Goal: Information Seeking & Learning: Learn about a topic

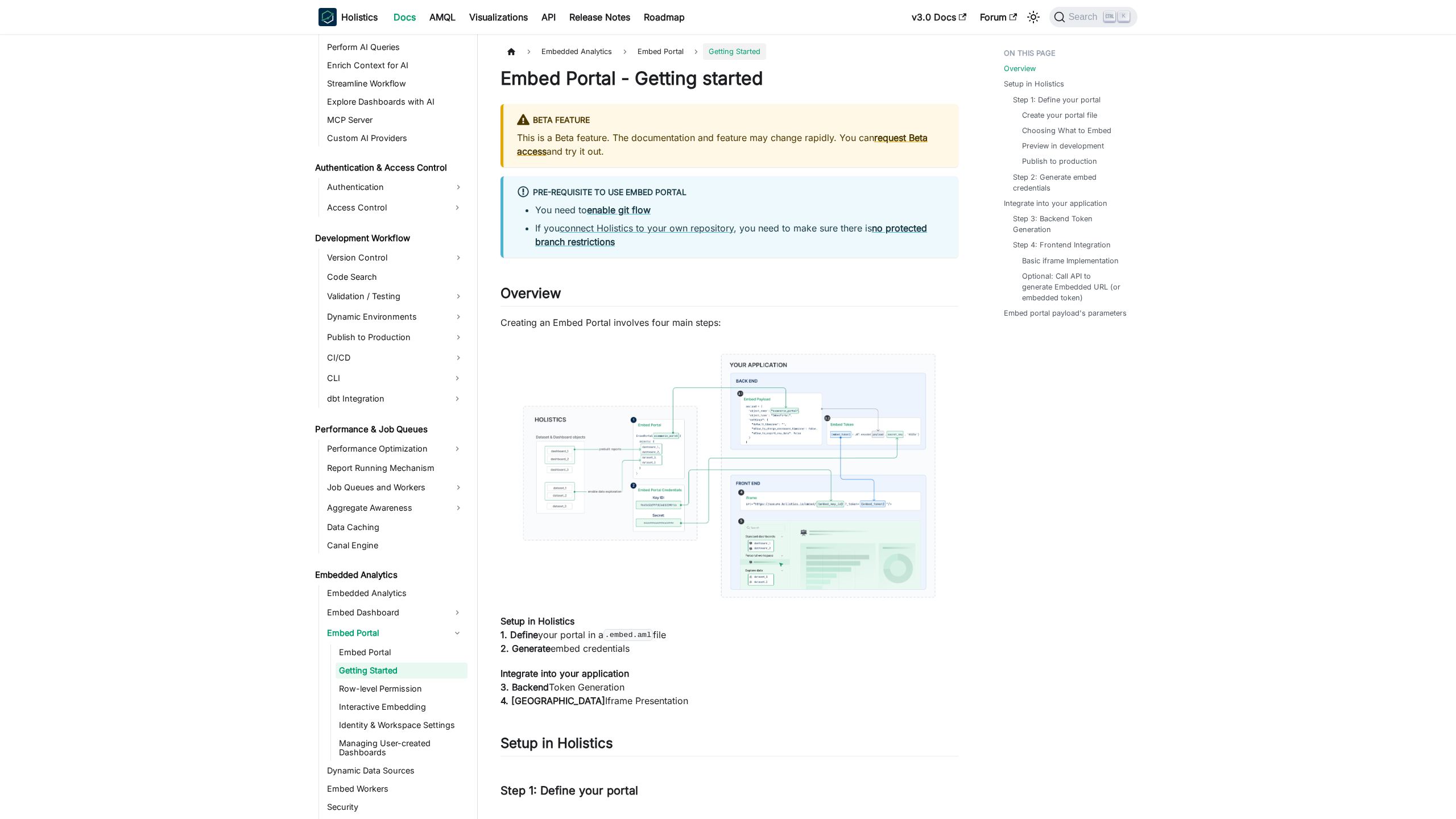
scroll to position [689, 0]
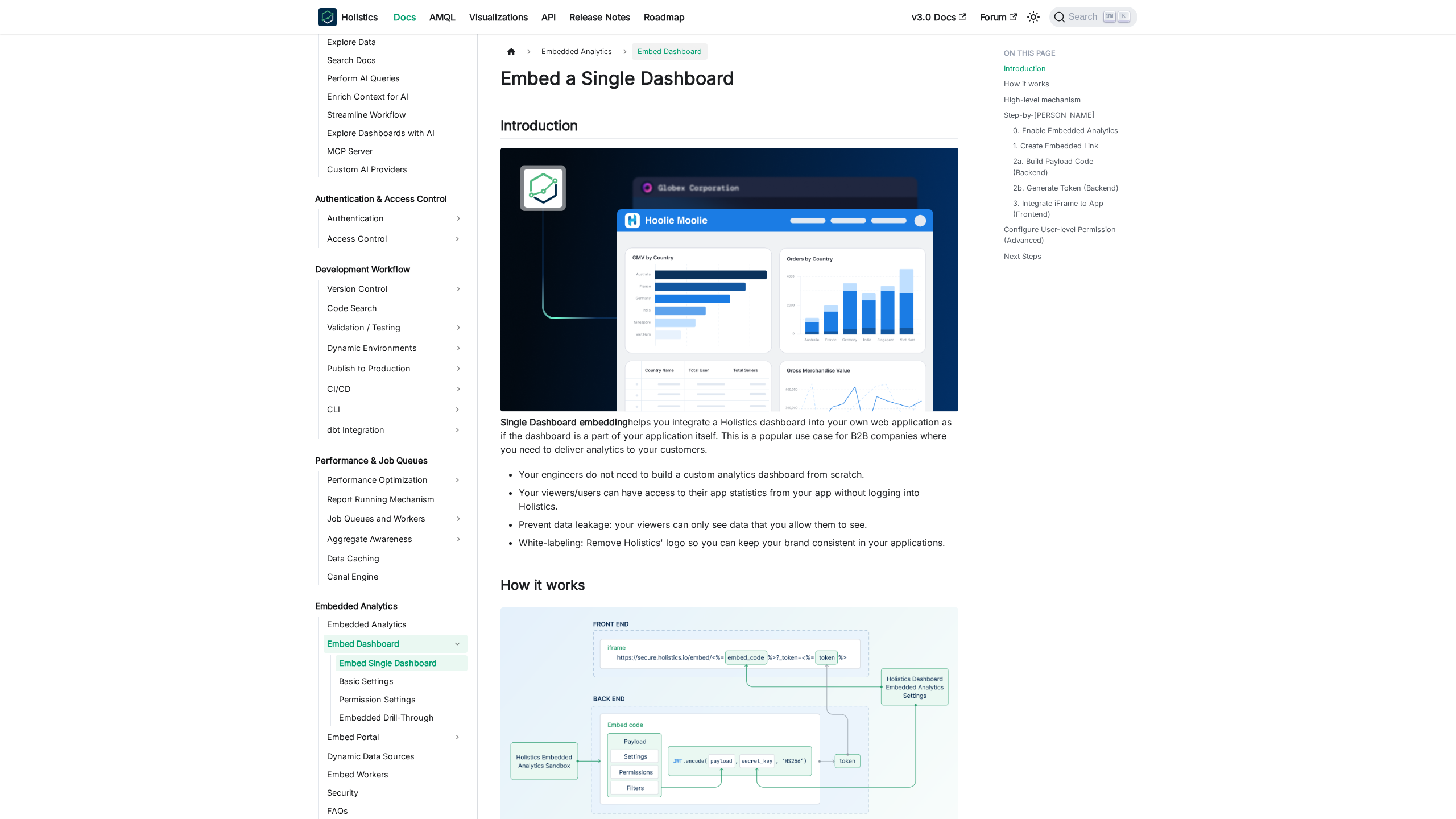
scroll to position [651, 0]
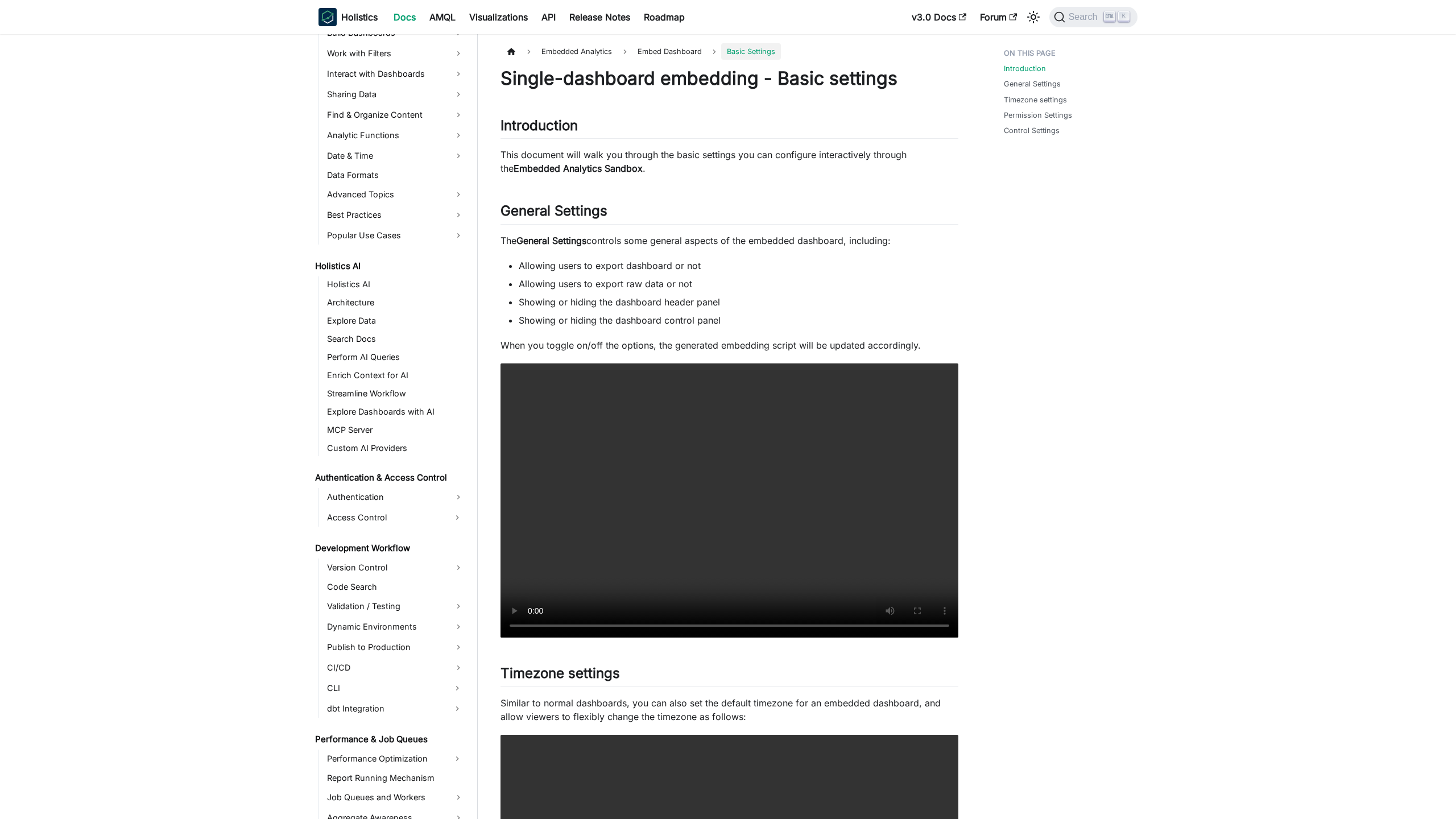
scroll to position [669, 0]
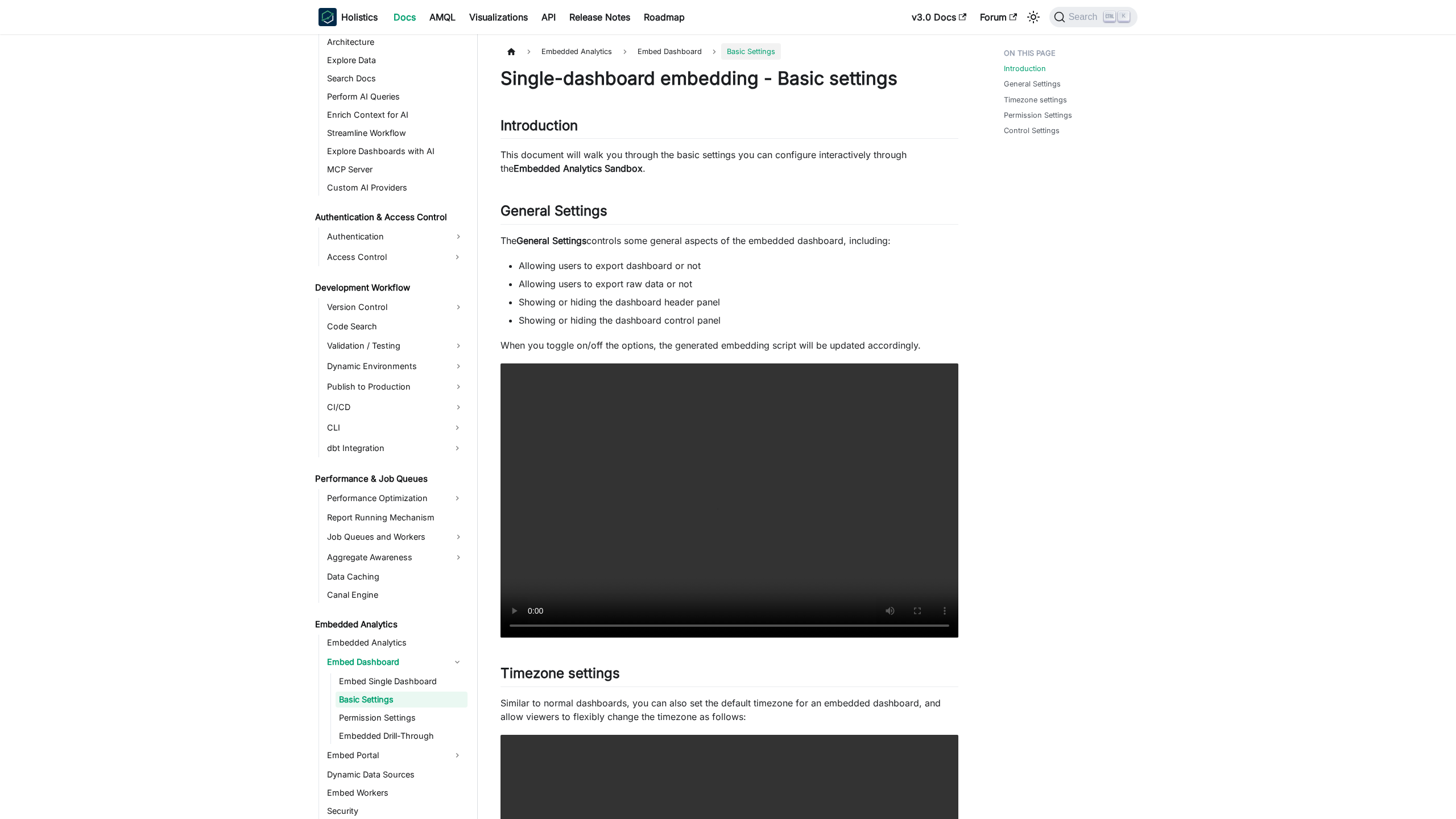
scroll to position [669, 0]
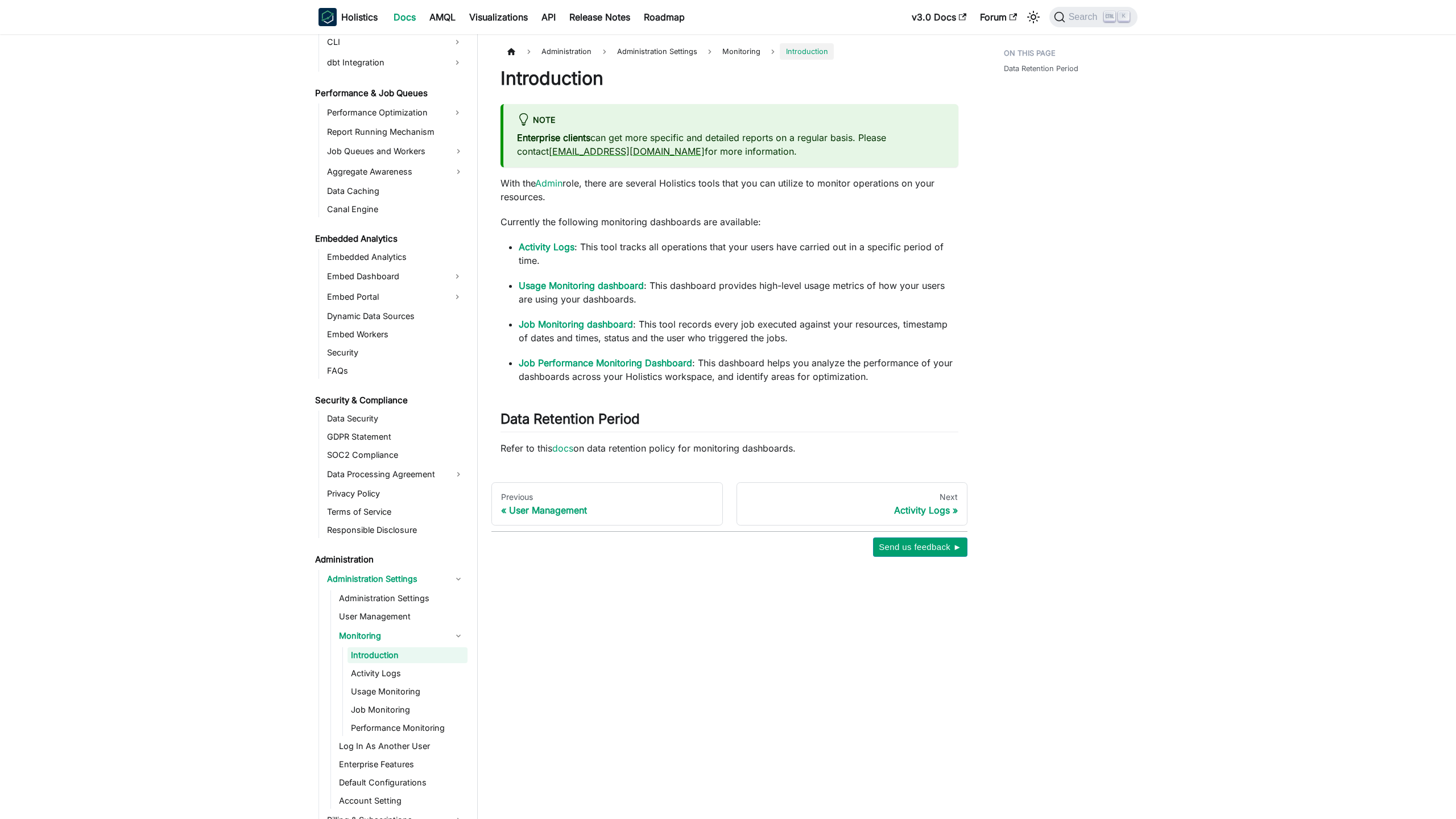
scroll to position [1010, 0]
